Goal: Transaction & Acquisition: Book appointment/travel/reservation

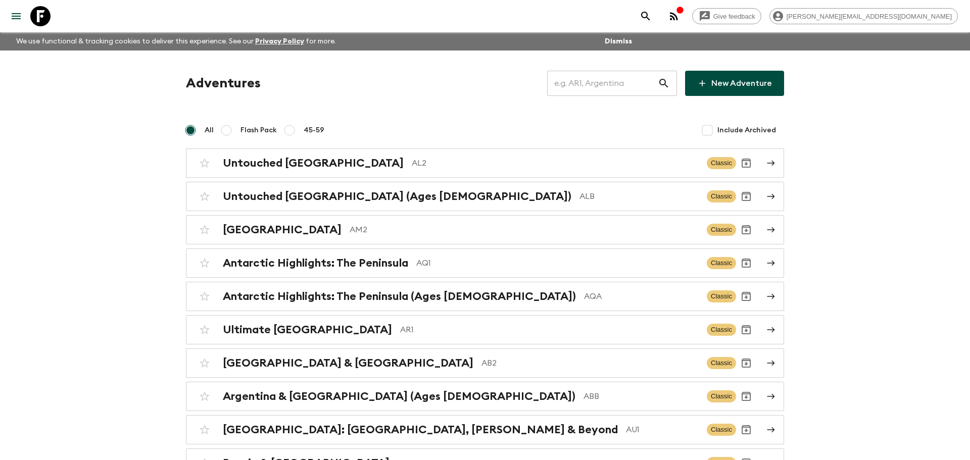
click at [636, 79] on input "text" at bounding box center [602, 83] width 111 height 28
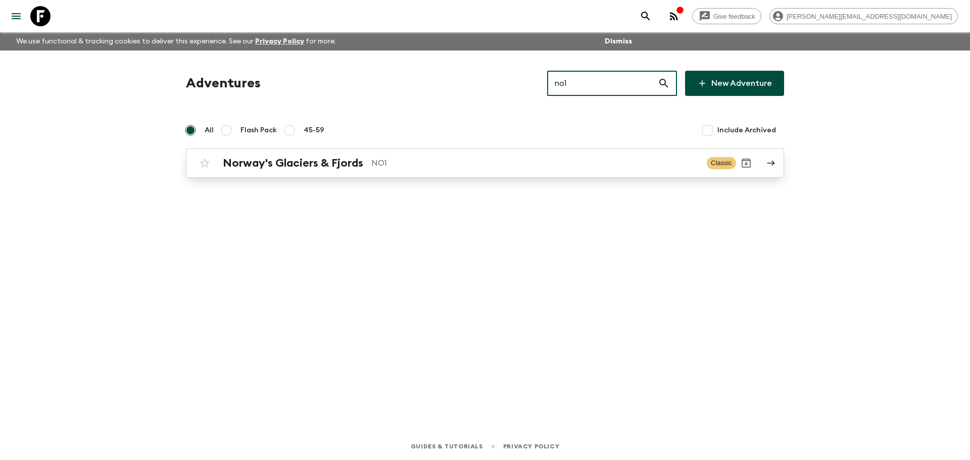
type input "no1"
click at [480, 170] on div "Norway's Glaciers & Fjords NO1 Classic" at bounding box center [466, 163] width 542 height 20
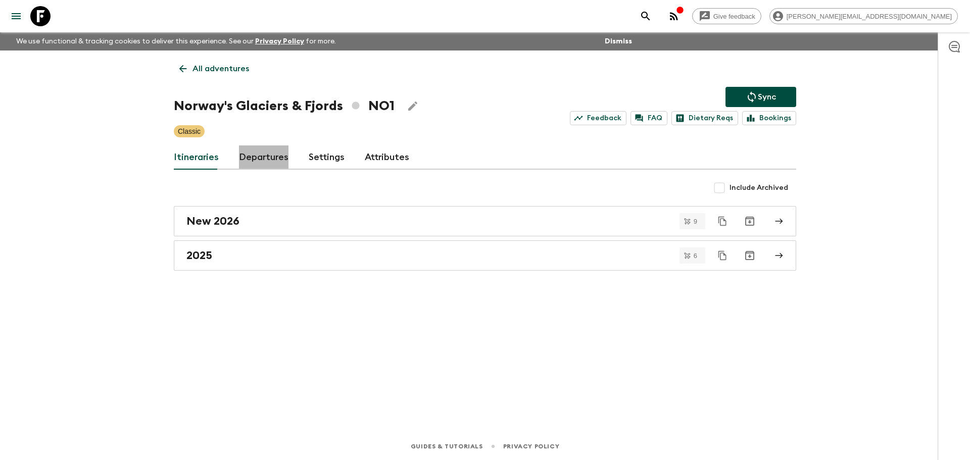
click at [282, 159] on link "Departures" at bounding box center [264, 158] width 50 height 24
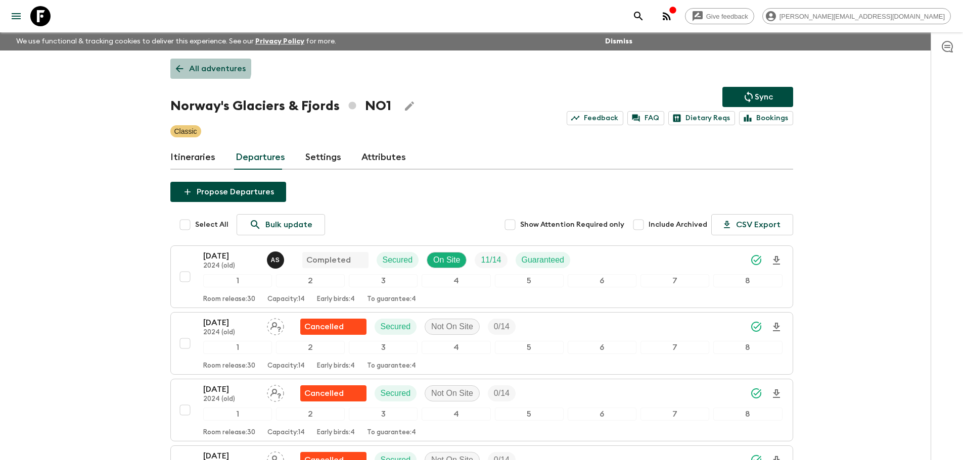
click at [192, 63] on p "All adventures" at bounding box center [217, 69] width 57 height 12
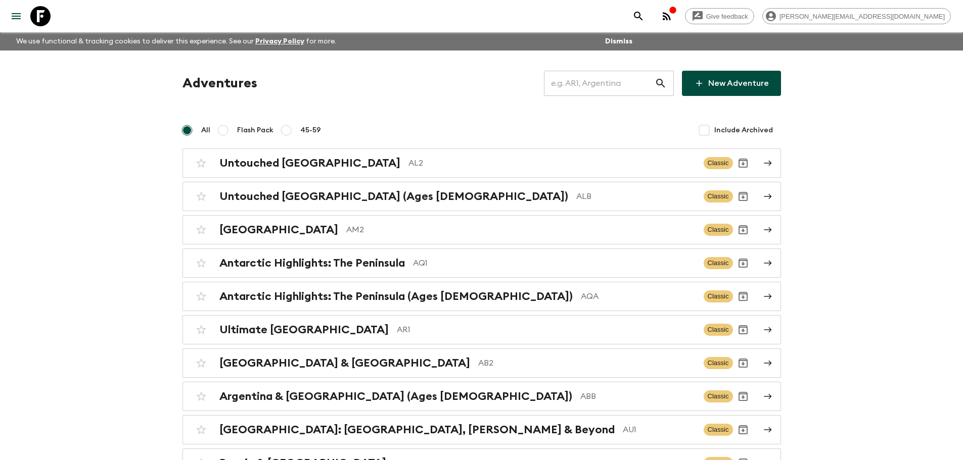
click at [676, 11] on icon "button" at bounding box center [672, 10] width 7 height 7
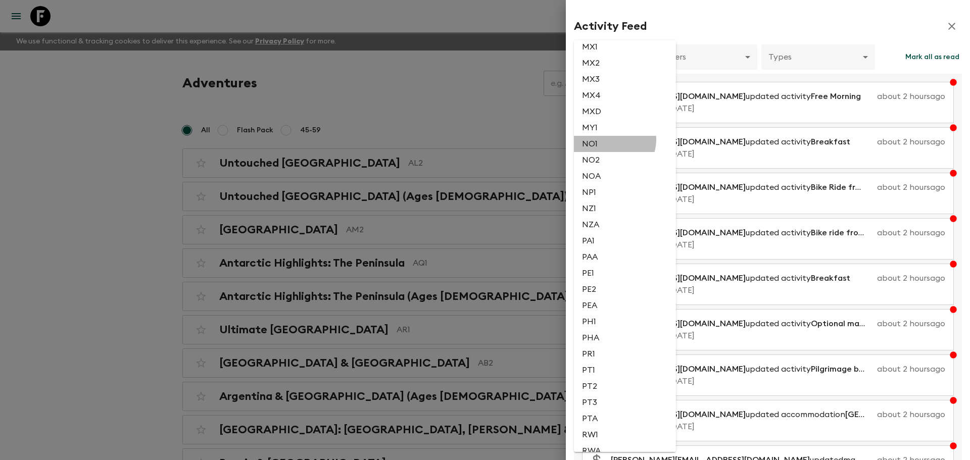
click at [614, 140] on li "NO1" at bounding box center [625, 144] width 102 height 16
type input "a7314a51-1d52-4d5f-8e6f-41e41b8a8751"
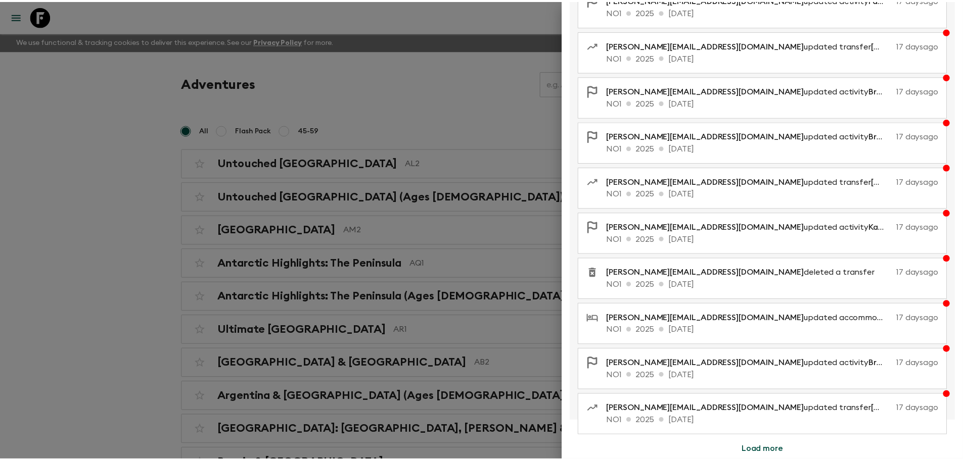
scroll to position [0, 0]
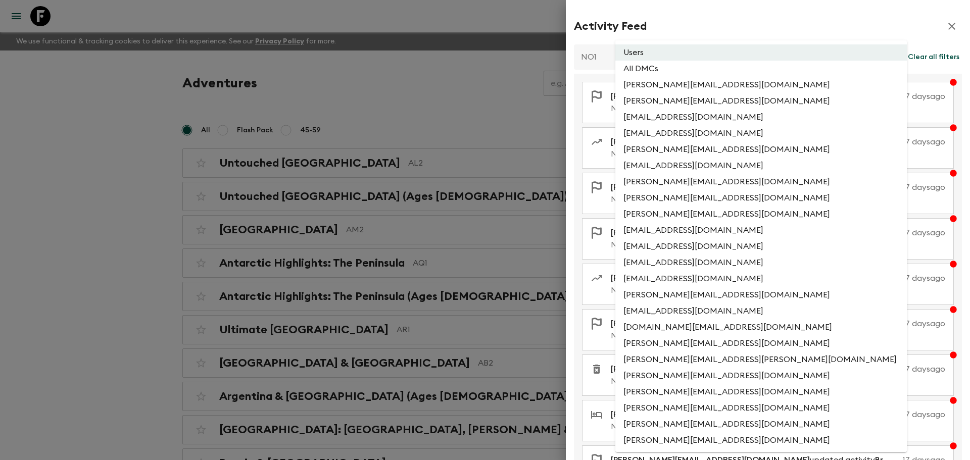
click at [830, 56] on div at bounding box center [485, 230] width 970 height 460
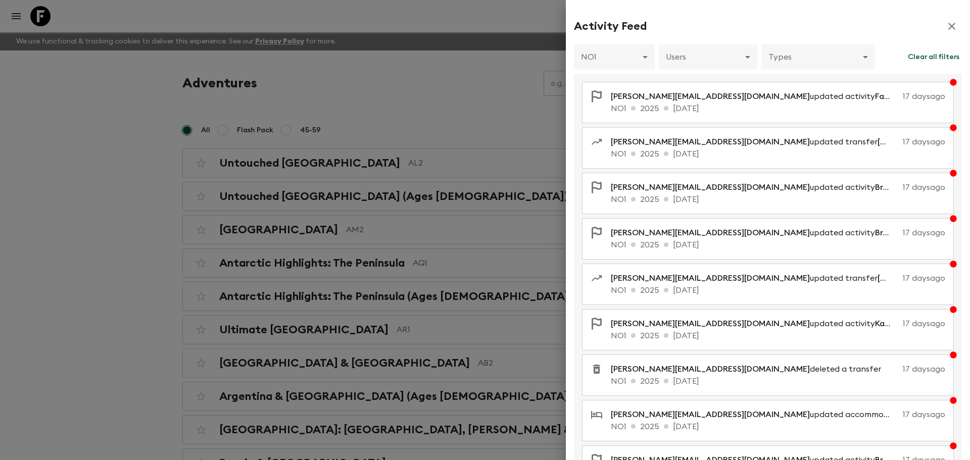
click at [862, 56] on div "Users All DMCs [PERSON_NAME][EMAIL_ADDRESS][DOMAIN_NAME] [PERSON_NAME][EMAIL_AD…" at bounding box center [485, 230] width 970 height 460
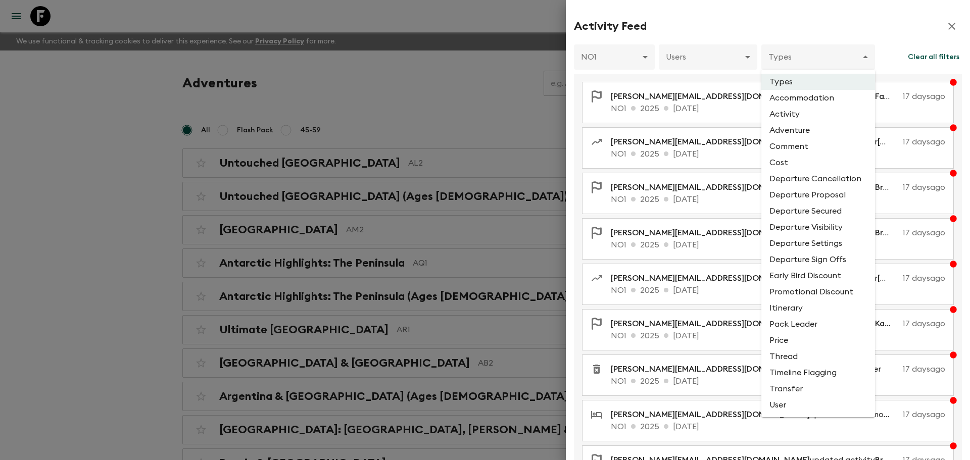
click at [781, 329] on li "Pack Leader" at bounding box center [819, 324] width 114 height 16
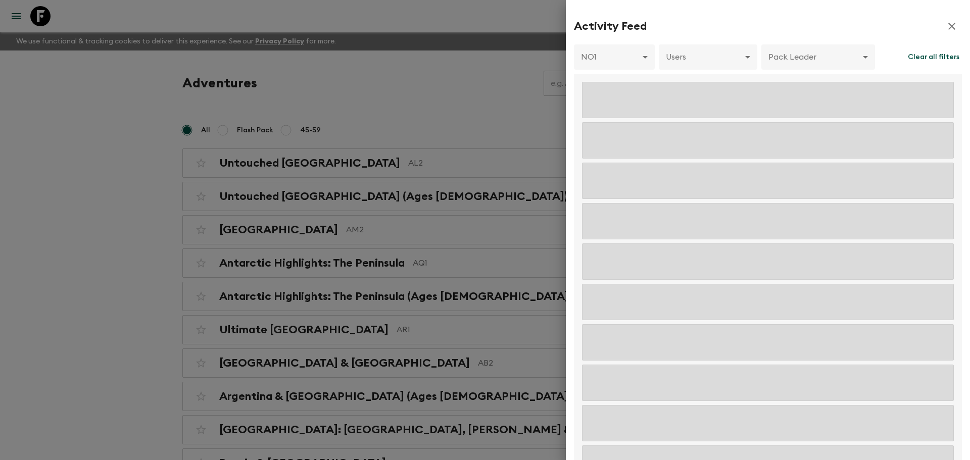
type input "PACK_LEADER"
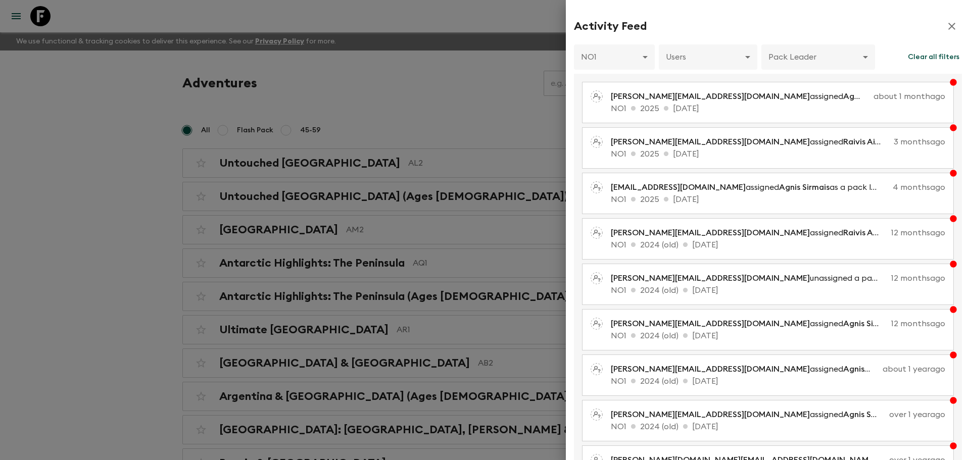
click at [500, 47] on div at bounding box center [485, 230] width 970 height 460
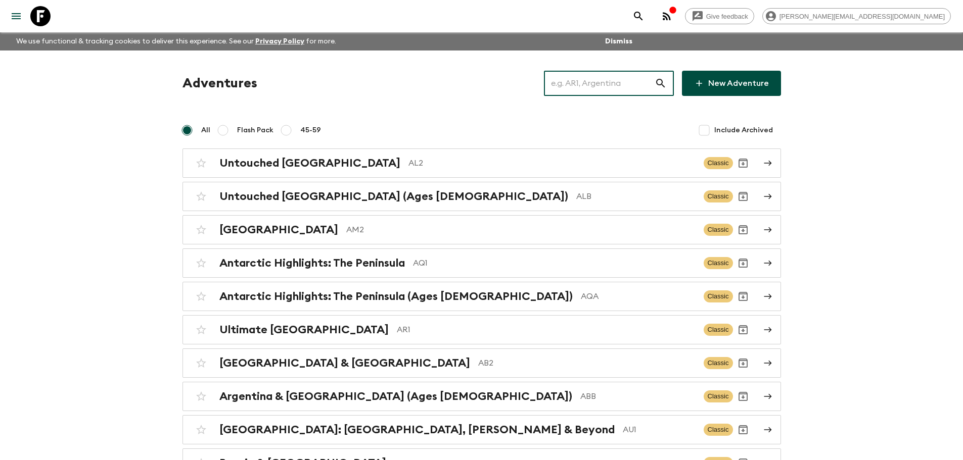
click at [591, 84] on input "text" at bounding box center [599, 83] width 111 height 28
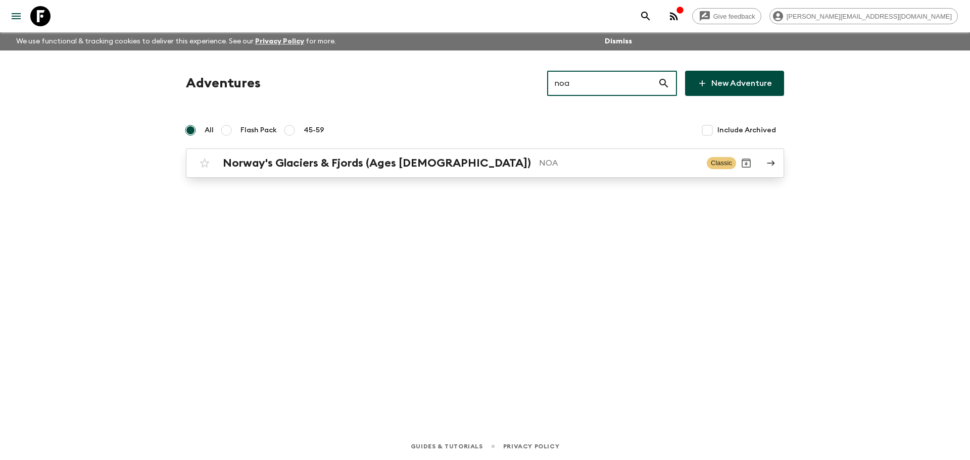
type input "noa"
click at [572, 163] on p "NOA" at bounding box center [619, 163] width 160 height 12
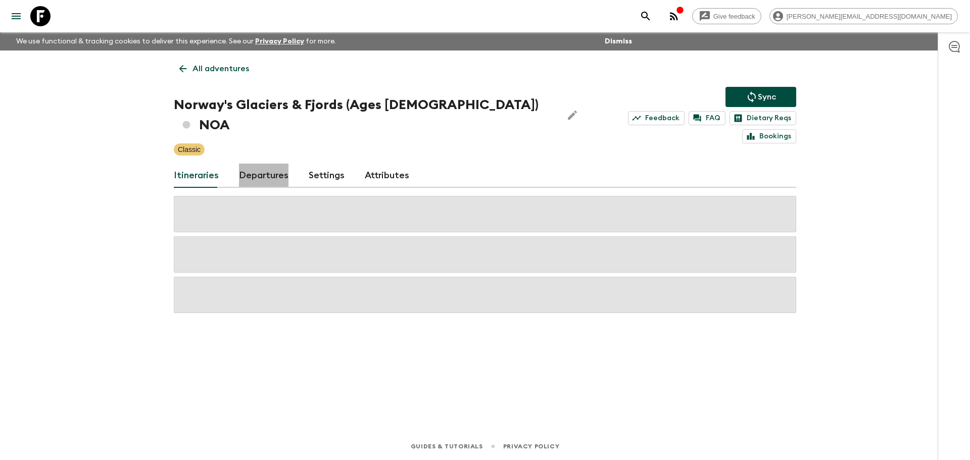
click at [257, 166] on link "Departures" at bounding box center [264, 176] width 50 height 24
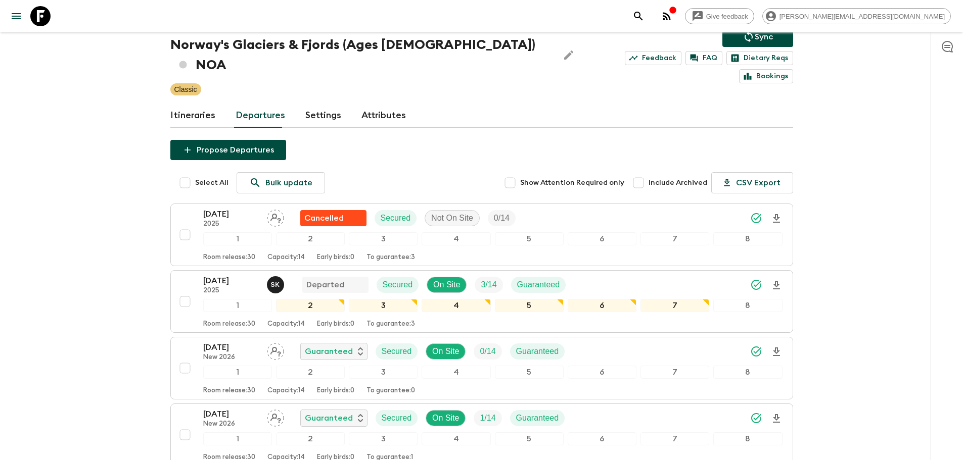
scroll to position [67, 0]
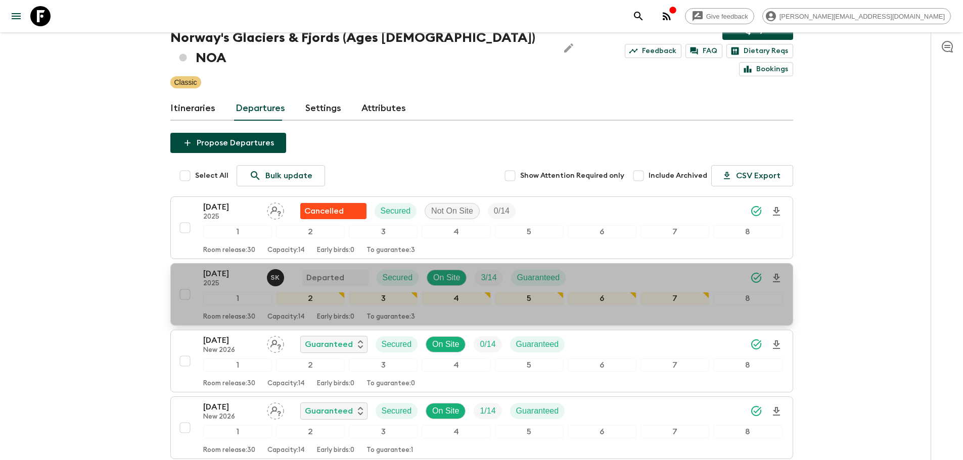
click at [252, 268] on p "[DATE]" at bounding box center [231, 274] width 56 height 12
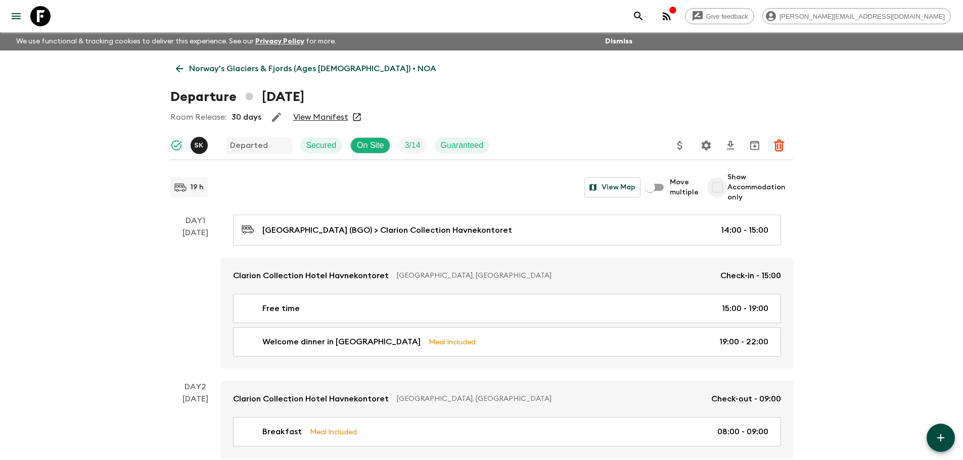
click at [719, 186] on input "Show Accommodation only" at bounding box center [717, 187] width 20 height 20
checkbox input "true"
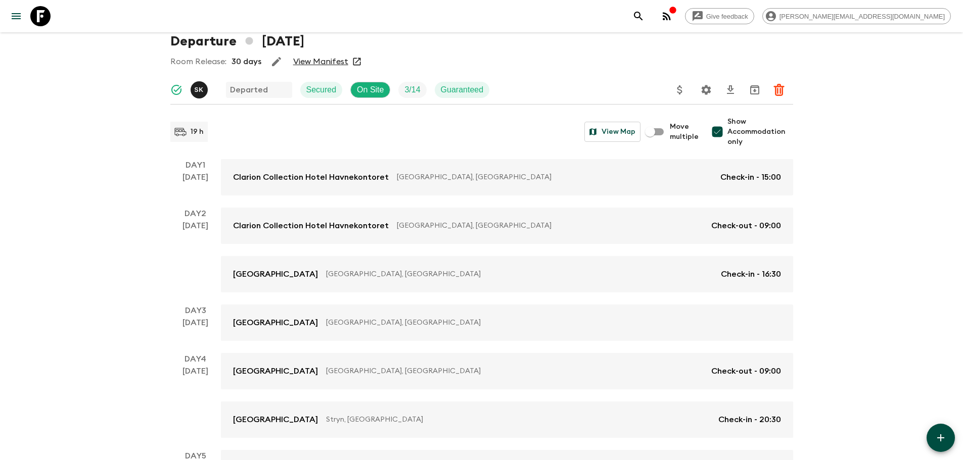
scroll to position [20, 0]
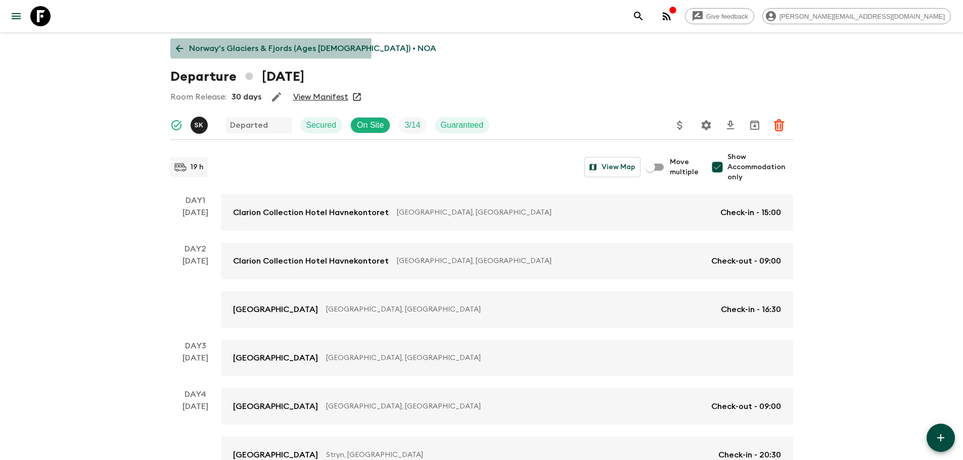
click at [185, 47] on link "Norway's Glaciers & Fjords (Ages [DEMOGRAPHIC_DATA]) • NOA" at bounding box center [305, 48] width 271 height 20
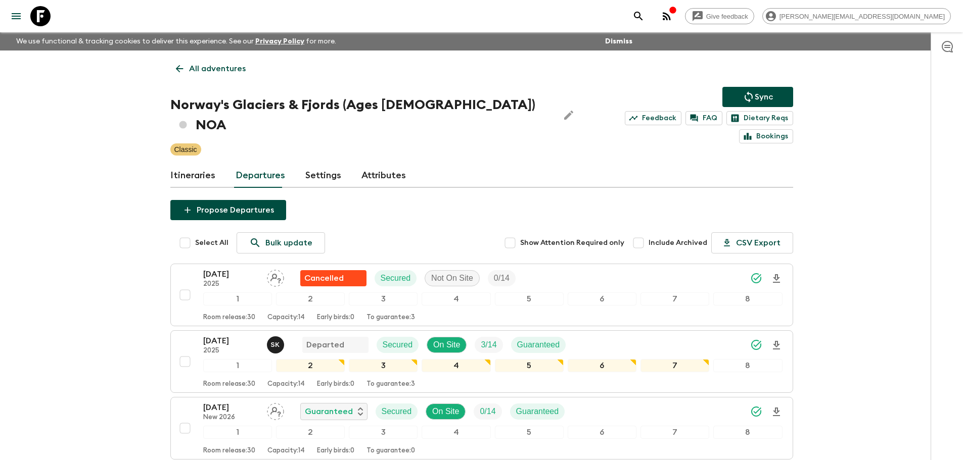
click at [181, 66] on icon at bounding box center [179, 68] width 11 height 11
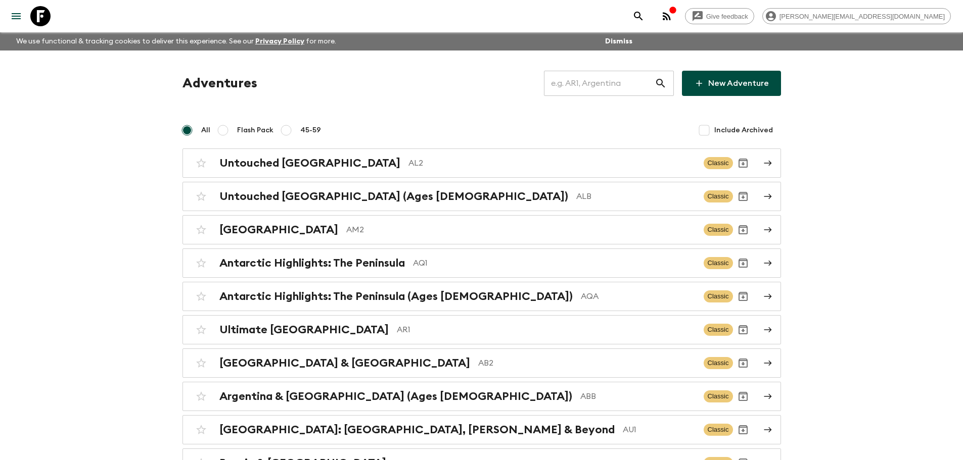
click at [630, 82] on input "text" at bounding box center [599, 83] width 111 height 28
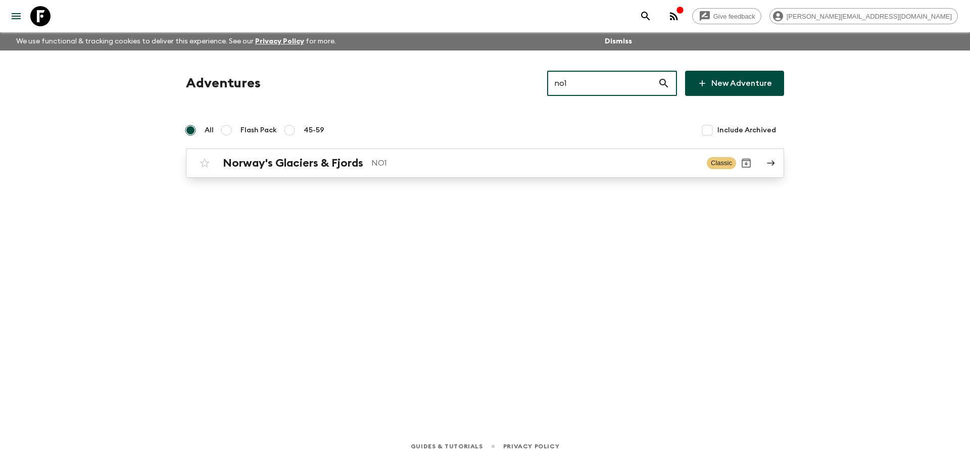
type input "no1"
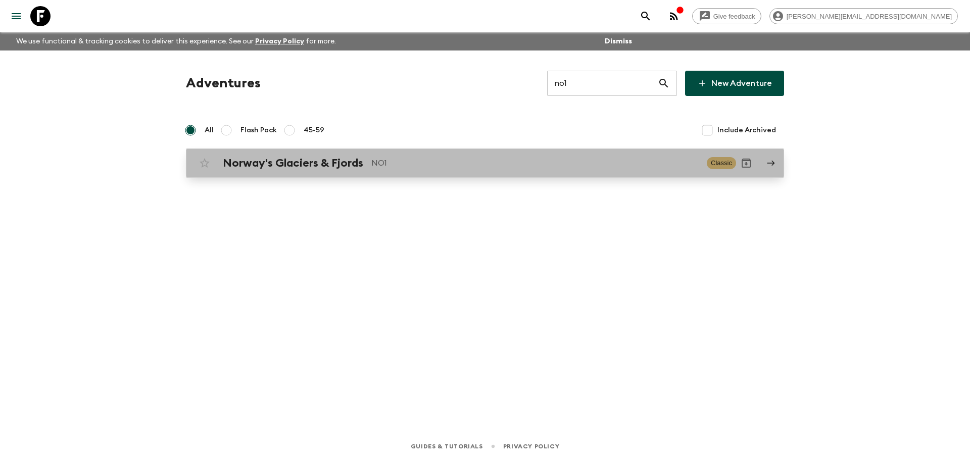
click at [544, 159] on p "NO1" at bounding box center [536, 163] width 328 height 12
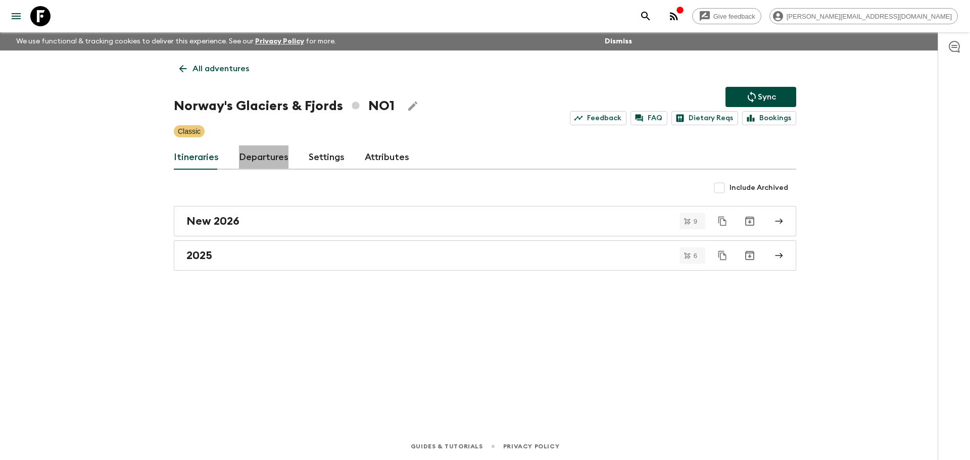
click at [274, 155] on link "Departures" at bounding box center [264, 158] width 50 height 24
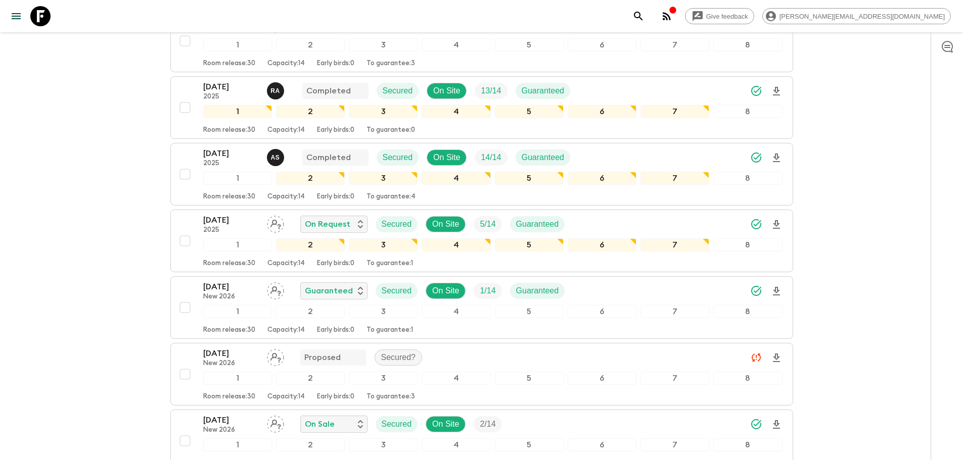
scroll to position [839, 0]
